Goal: Task Accomplishment & Management: Use online tool/utility

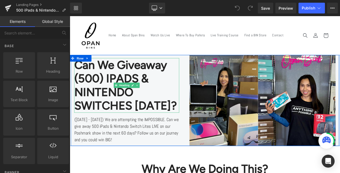
click at [183, 105] on h2 "Can We Giveaway (500) IPADS & NINTENDO SWITCHES [DATE]?" at bounding box center [138, 100] width 127 height 66
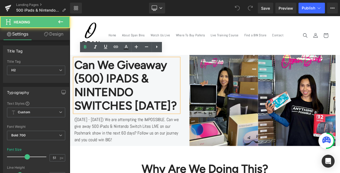
click at [160, 92] on h2 "Can We Giveaway (500) IPADS & NINTENDO SWITCHES [DATE]?" at bounding box center [138, 100] width 127 height 66
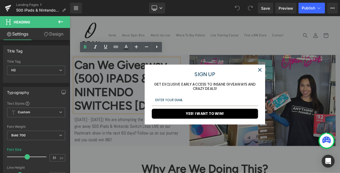
click at [295, 81] on div "Close" at bounding box center [299, 81] width 9 height 9
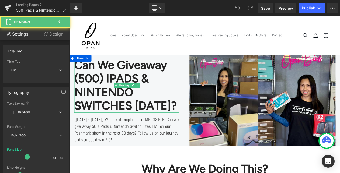
click at [157, 120] on h2 "Can We Giveaway (500) IPADS & NINTENDO SWITCHES [DATE]?" at bounding box center [138, 100] width 127 height 66
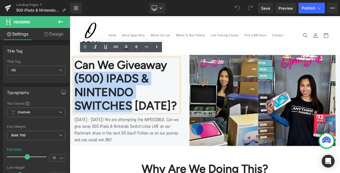
drag, startPoint x: 145, startPoint y: 119, endPoint x: 75, endPoint y: 83, distance: 78.8
click at [75, 83] on h2 "Can We Giveaway (500) IPADS & NINTENDO SWITCHES [DATE]?" at bounding box center [138, 100] width 127 height 66
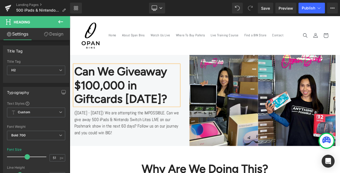
click at [162, 102] on h2 "Can We Giveaway $100,000 in Giftcards [DATE]?" at bounding box center [138, 100] width 127 height 50
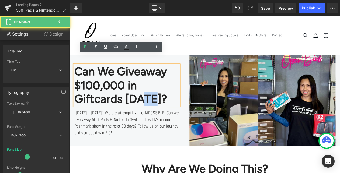
click at [162, 102] on h2 "Can We Giveaway $100,000 in Giftcards [DATE]?" at bounding box center [138, 100] width 127 height 50
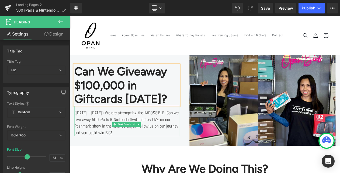
click at [104, 136] on div "([DATE] - [DATE]) We are attempting the IMPOSSIBLE. Can we give away 500 iPads …" at bounding box center [138, 143] width 127 height 37
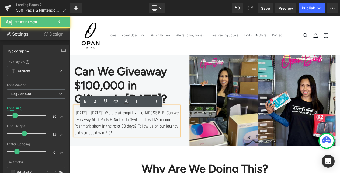
click at [82, 136] on div "([DATE] - [DATE]) We are attempting the IMPOSSIBLE. Can we give away 500 iPads …" at bounding box center [138, 143] width 127 height 37
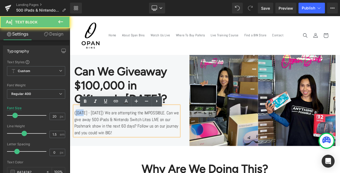
click at [82, 136] on div "([DATE] - [DATE]) We are attempting the IMPOSSIBLE. Can we give away 500 iPads …" at bounding box center [138, 143] width 127 height 37
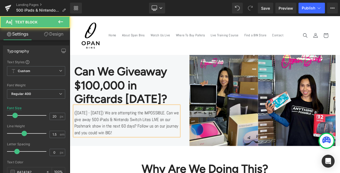
click at [96, 135] on div "([DATE] - [DATE]) We are attempting the IMPOSSIBLE. Can we give away 500 iPads …" at bounding box center [138, 143] width 127 height 37
click at [116, 136] on div "([DATE] - [DATE]) We are attempting the IMPOSSIBLE. Can we give away 500 iPads …" at bounding box center [138, 143] width 127 height 37
click at [126, 137] on div "([DATE] - [DATE]) We are attempting the IMPOSSIBLE. Can we give away 500 iPads …" at bounding box center [138, 143] width 127 height 37
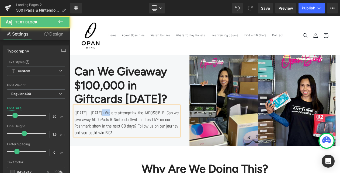
click at [126, 137] on div "([DATE] - [DATE]) We are attempting the IMPOSSIBLE. Can we give away 500 iPads …" at bounding box center [138, 143] width 127 height 37
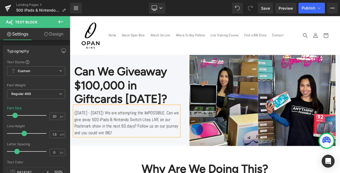
click at [164, 143] on div "([DATE] - [DATE]) We are attempting the IMPOSSIBLE. Can we give away 500 iPads …" at bounding box center [138, 143] width 127 height 37
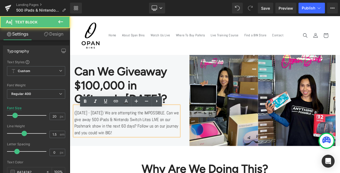
click at [156, 144] on div "([DATE] - [DATE]) We are attempting the IMPOSSIBLE. Can we give away 500 iPads …" at bounding box center [138, 143] width 127 height 37
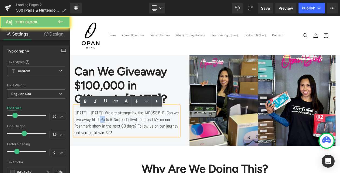
click at [156, 144] on div "([DATE] - [DATE]) We are attempting the IMPOSSIBLE. Can we give away 500 iPads …" at bounding box center [138, 143] width 127 height 37
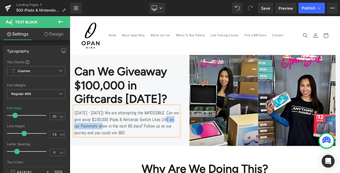
drag, startPoint x: 126, startPoint y: 154, endPoint x: 178, endPoint y: 148, distance: 52.6
click at [178, 148] on div "([DATE] - [DATE]) We are attempting the IMPOSSIBLE. Can we give away $100,000 i…" at bounding box center [138, 143] width 127 height 37
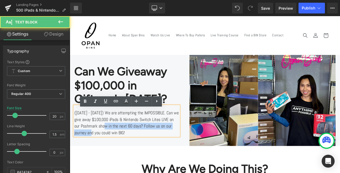
click at [181, 156] on div "([DATE] - [DATE]) We are attempting the IMPOSSIBLE. Can we give away $100,000 i…" at bounding box center [138, 143] width 127 height 37
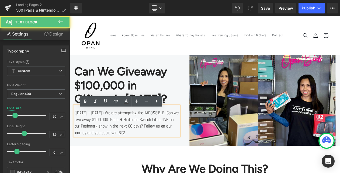
click at [125, 154] on div "([DATE] - [DATE]) We are attempting the IMPOSSIBLE. Can we give away $100,000 i…" at bounding box center [138, 143] width 127 height 37
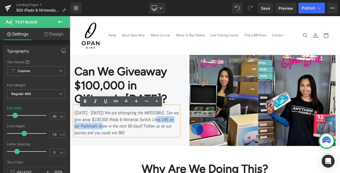
drag, startPoint x: 112, startPoint y: 152, endPoint x: 179, endPoint y: 148, distance: 66.7
click at [179, 148] on div "([DATE] - [DATE]) We are attempting the IMPOSSIBLE. Can we give away $100,000 i…" at bounding box center [138, 143] width 127 height 37
click at [170, 154] on div "([DATE] - [DATE]) We are attempting the IMPOSSIBLE. Can we give away $100,000 i…" at bounding box center [138, 143] width 127 height 37
drag, startPoint x: 126, startPoint y: 152, endPoint x: 178, endPoint y: 144, distance: 53.1
click at [178, 144] on div "([DATE] - [DATE]) We are attempting the IMPOSSIBLE. Can we give away $100,000 i…" at bounding box center [138, 143] width 127 height 37
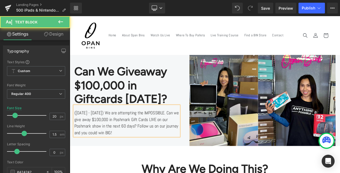
click at [101, 160] on div "([DATE] - [DATE]) We are attempting the IMPOSSIBLE. Can we give away $100,000 i…" at bounding box center [138, 143] width 127 height 37
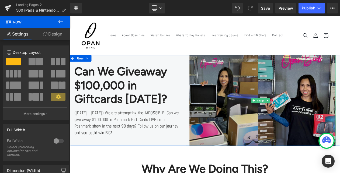
click at [239, 105] on img at bounding box center [300, 118] width 181 height 110
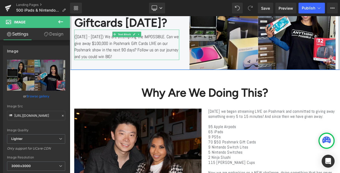
scroll to position [159, 0]
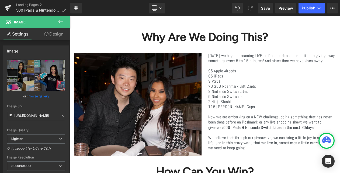
click at [271, 108] on p "9 Nintendo Switch Lites" at bounding box center [314, 107] width 154 height 6
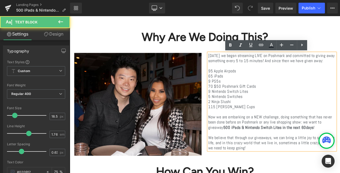
click at [237, 62] on p "[DATE] we began streaming LIVE on Poshmark and committed to giving away somethi…" at bounding box center [314, 67] width 154 height 12
click at [260, 79] on p at bounding box center [314, 76] width 154 height 6
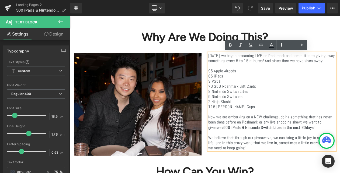
drag, startPoint x: 318, startPoint y: 76, endPoint x: 237, endPoint y: 64, distance: 82.0
click at [237, 64] on p "[DATE] we began streaming LIVE on Poshmark and committed to giving away somethi…" at bounding box center [314, 67] width 154 height 12
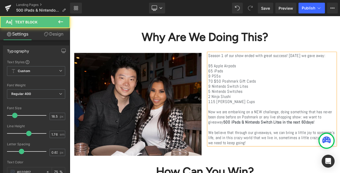
click at [240, 79] on p "95 Apple Airpods" at bounding box center [314, 76] width 154 height 6
drag, startPoint x: 283, startPoint y: 79, endPoint x: 247, endPoint y: 80, distance: 35.6
click at [247, 79] on p "224 Apple Airpods" at bounding box center [314, 76] width 154 height 6
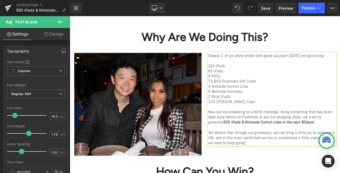
click at [237, 85] on p "65 iPads" at bounding box center [314, 82] width 154 height 6
click at [252, 85] on p "422 iPads" at bounding box center [314, 82] width 154 height 6
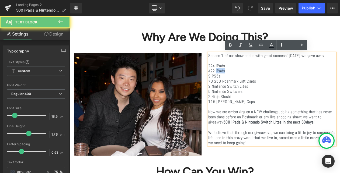
click at [252, 85] on p "422 iPads" at bounding box center [314, 82] width 154 height 6
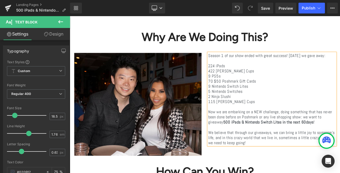
click at [237, 92] on p "9 PS5s" at bounding box center [314, 88] width 154 height 6
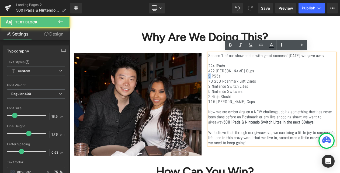
click at [237, 92] on p "9 PS5s" at bounding box center [314, 88] width 154 height 6
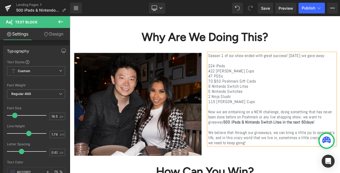
click at [245, 91] on p "47 PS5s" at bounding box center [314, 88] width 154 height 6
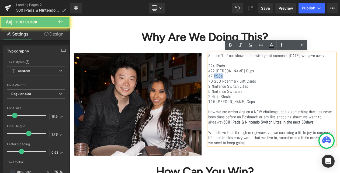
click at [245, 91] on p "47 PS5s" at bounding box center [314, 88] width 154 height 6
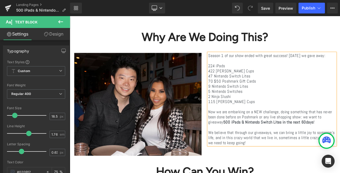
click at [241, 97] on p "70 $50 Poshmark Gift Cards" at bounding box center [314, 95] width 154 height 6
drag, startPoint x: 306, startPoint y: 97, endPoint x: 243, endPoint y: 98, distance: 62.8
click at [243, 98] on p "71 $50 Poshmark Gift Cards" at bounding box center [314, 95] width 154 height 6
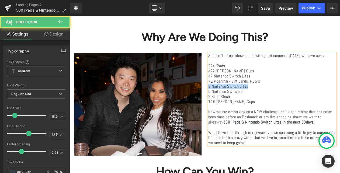
drag, startPoint x: 301, startPoint y: 105, endPoint x: 237, endPoint y: 105, distance: 64.2
click at [237, 104] on p "9 Nintendo Switch Lites" at bounding box center [314, 101] width 154 height 6
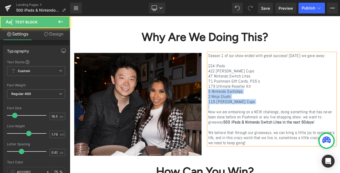
drag, startPoint x: 288, startPoint y: 123, endPoint x: 236, endPoint y: 109, distance: 53.9
click at [237, 109] on div "Season 1 of our show ended with great success! [DATE] we gave away: 224 iPads 4…" at bounding box center [314, 117] width 154 height 112
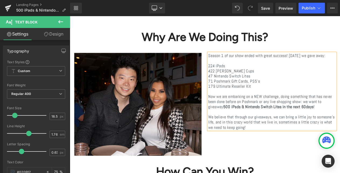
click at [262, 124] on p "Now we are embarking on a NEW challenge, doing something that has never been do…" at bounding box center [314, 119] width 154 height 19
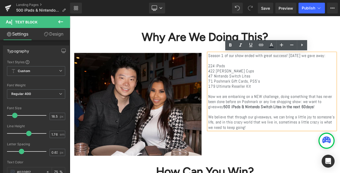
click at [327, 126] on strong "500 iPads & Nintendo Switch Lites in the next 60" at bounding box center [305, 126] width 100 height 6
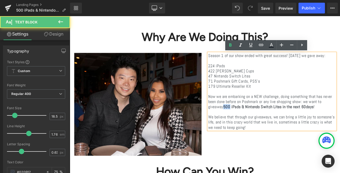
click at [327, 126] on strong "500 iPads & Nintendo Switch Lites in the next 60" at bounding box center [305, 126] width 100 height 6
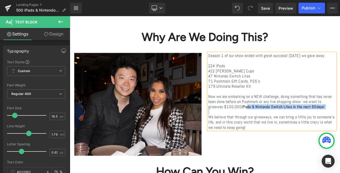
drag, startPoint x: 352, startPoint y: 125, endPoint x: 309, endPoint y: 137, distance: 44.8
click at [309, 137] on div "Season 1 of our show ended with great success! [DATE] we gave away: 224 iPads 4…" at bounding box center [314, 107] width 154 height 93
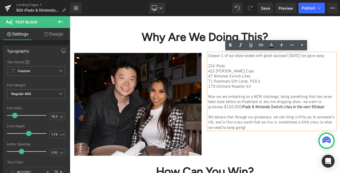
click at [340, 129] on p "Now we are embarking on a NEW challenge, doing something that has never been do…" at bounding box center [314, 119] width 154 height 19
drag, startPoint x: 348, startPoint y: 126, endPoint x: 292, endPoint y: 132, distance: 56.6
click at [292, 129] on strong "iPads & Nintendo Switch Lites in the next 60" at bounding box center [322, 126] width 90 height 6
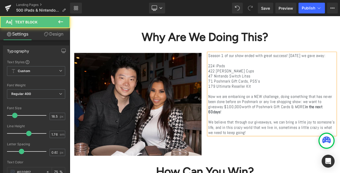
click at [340, 133] on strong "in the next 60" at bounding box center [306, 129] width 138 height 12
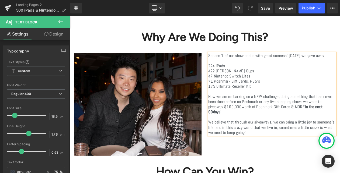
click at [322, 137] on p at bounding box center [314, 138] width 154 height 6
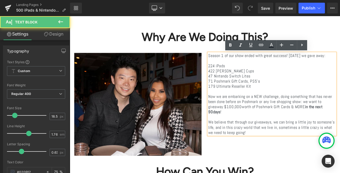
click at [299, 173] on div "Image Season 1 of our show ended with great success! [DATE] we gave away: 224 i…" at bounding box center [232, 120] width 323 height 135
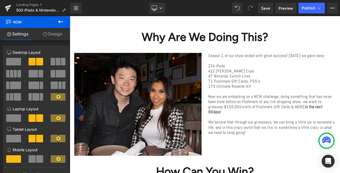
scroll to position [160, 0]
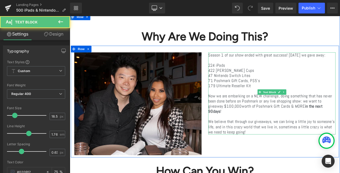
click at [311, 132] on strong "in the next 90" at bounding box center [306, 128] width 138 height 12
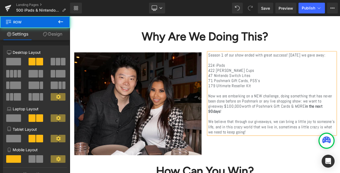
click at [287, 168] on div "Image Season 1 of our show ended with great success! [DATE] we gave away: 224 i…" at bounding box center [232, 119] width 323 height 135
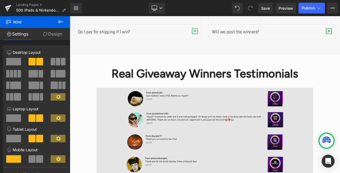
scroll to position [1173, 0]
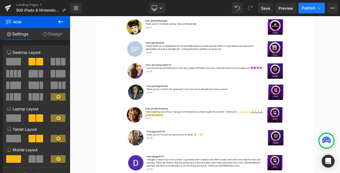
click at [313, 8] on span "Publish" at bounding box center [308, 8] width 13 height 4
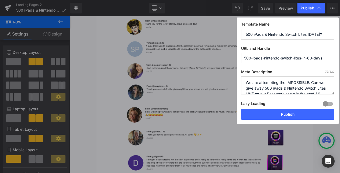
drag, startPoint x: 311, startPoint y: 34, endPoint x: 242, endPoint y: 32, distance: 68.8
click at [242, 32] on input "500 iPads & Nintendo Switch Lites [DATE]?" at bounding box center [287, 34] width 93 height 11
click at [310, 35] on input "$100,000 Gift Card Giveaways [DATE]?" at bounding box center [287, 34] width 93 height 11
type input "$100,000 Gift Card Giveaways [DATE]?"
click at [296, 44] on div "Template Name $100,000 Gift Card Giveaways [DATE]? URL and Handle 500-ipads-nin…" at bounding box center [288, 71] width 102 height 107
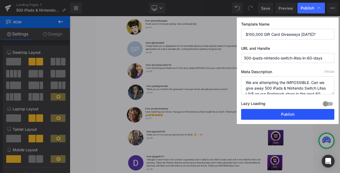
click at [276, 114] on button "Publish" at bounding box center [287, 114] width 93 height 11
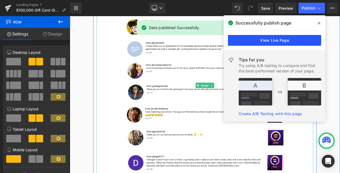
click at [258, 43] on link "View Live Page" at bounding box center [274, 40] width 93 height 11
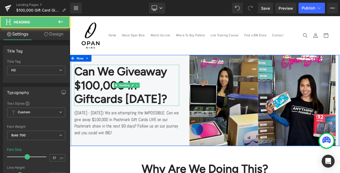
click at [113, 96] on h2 "Can We Giveaway $100,000 in Giftcards [DATE]?" at bounding box center [138, 100] width 127 height 50
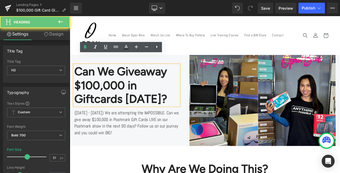
click at [100, 104] on h2 "Can We Giveaway $100,000 in Giftcards [DATE]?" at bounding box center [138, 100] width 127 height 50
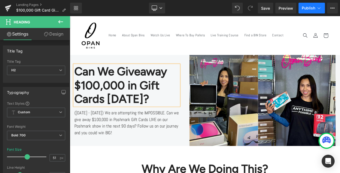
click at [313, 10] on span "Publish" at bounding box center [308, 8] width 13 height 4
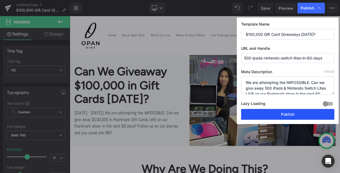
click at [271, 115] on button "Publish" at bounding box center [287, 114] width 93 height 11
